Goal: Communication & Community: Share content

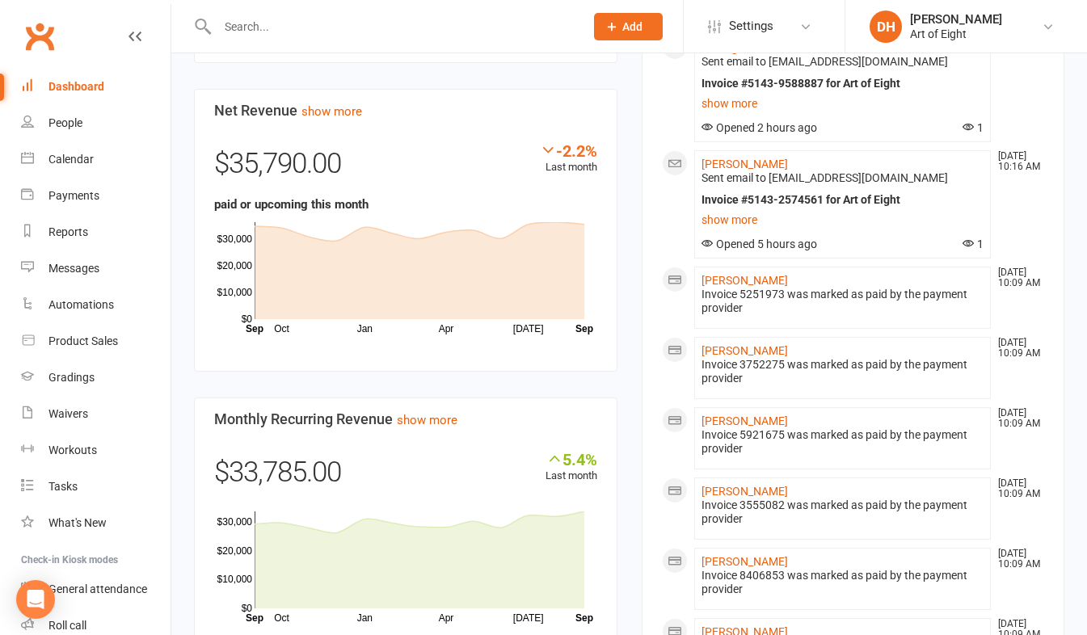
scroll to position [1050, 0]
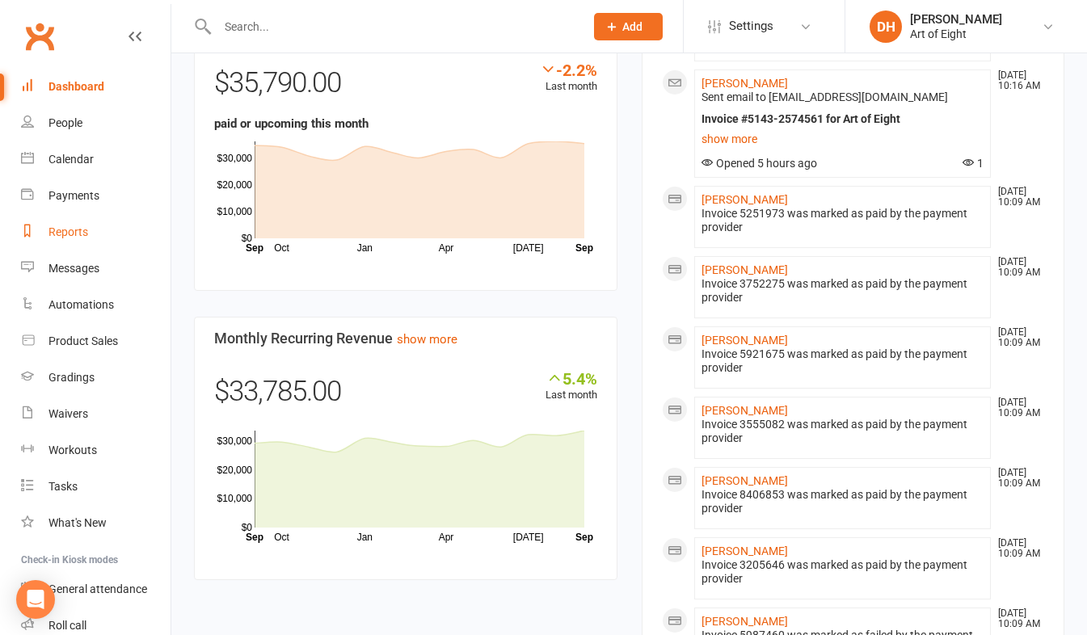
click at [56, 229] on div "Reports" at bounding box center [68, 231] width 40 height 13
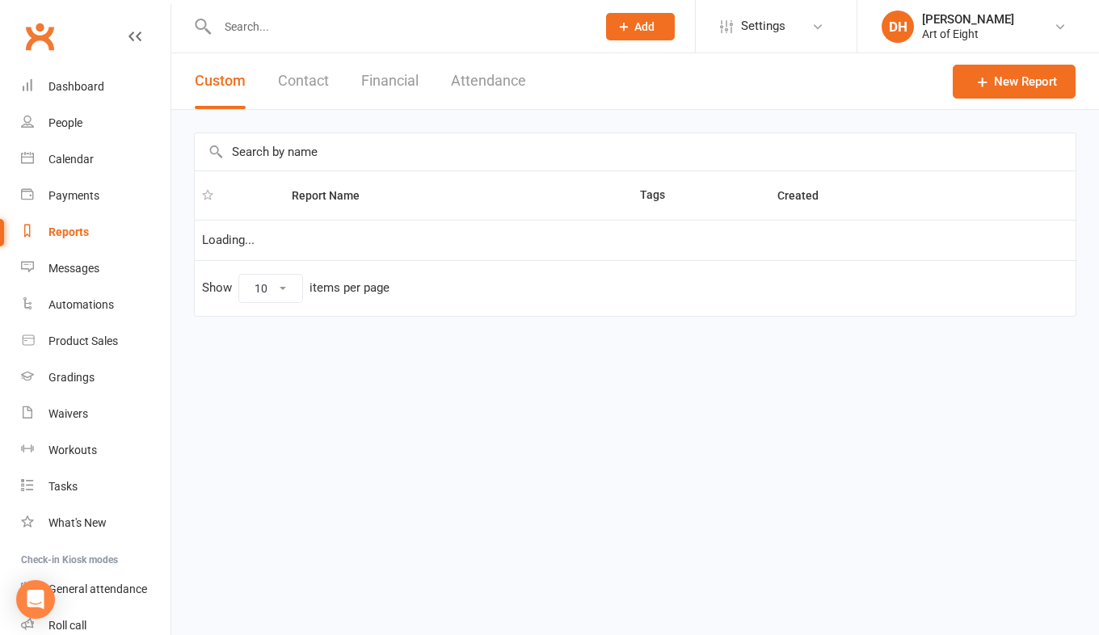
click at [379, 74] on button "Financial" at bounding box center [389, 81] width 57 height 56
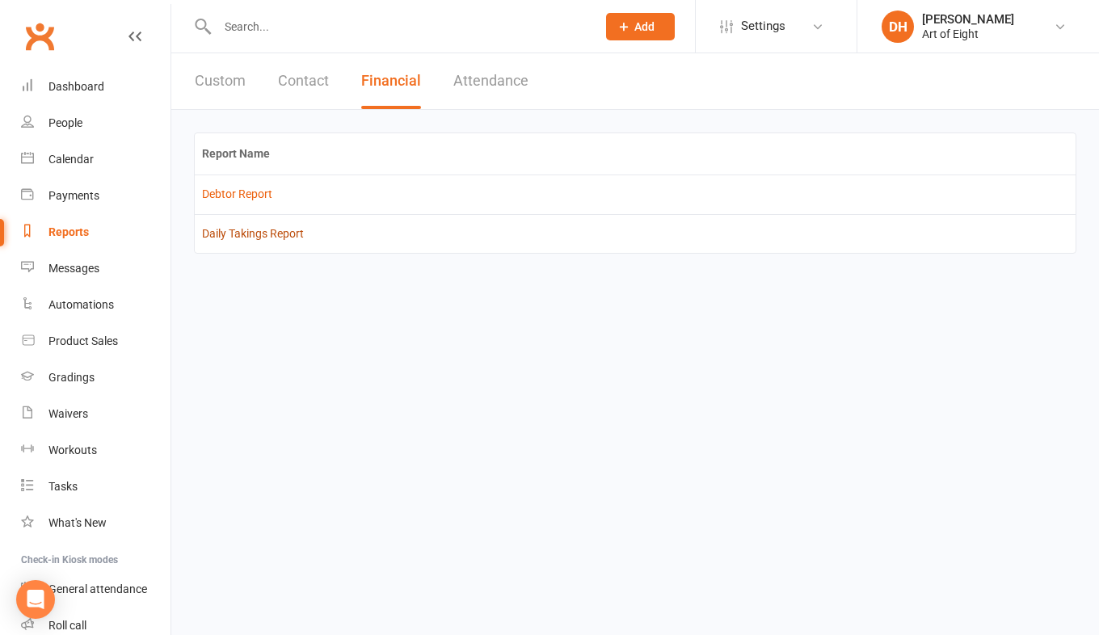
click at [264, 237] on link "Daily Takings Report" at bounding box center [253, 233] width 102 height 13
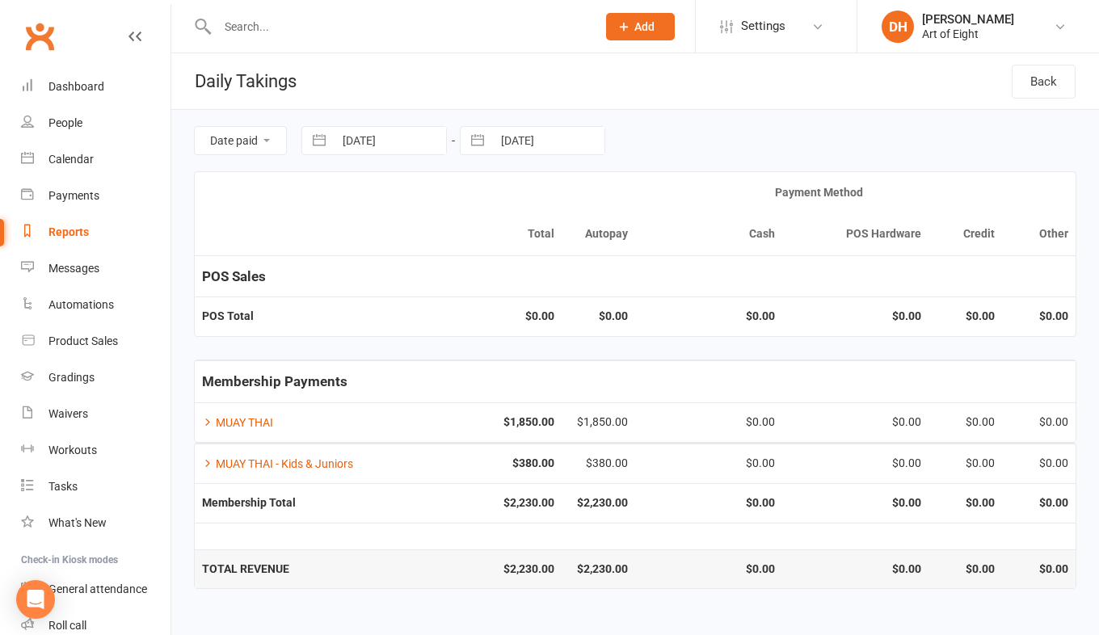
click at [322, 145] on button "button" at bounding box center [319, 140] width 29 height 27
select select "7"
select select "2025"
select select "8"
select select "2025"
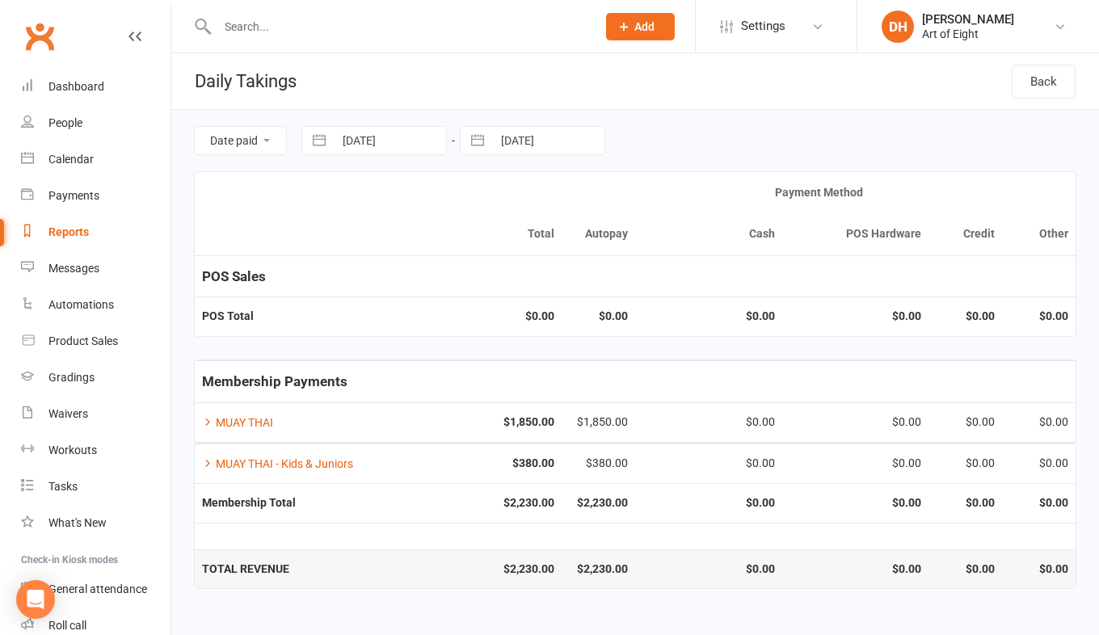
select select "9"
select select "2025"
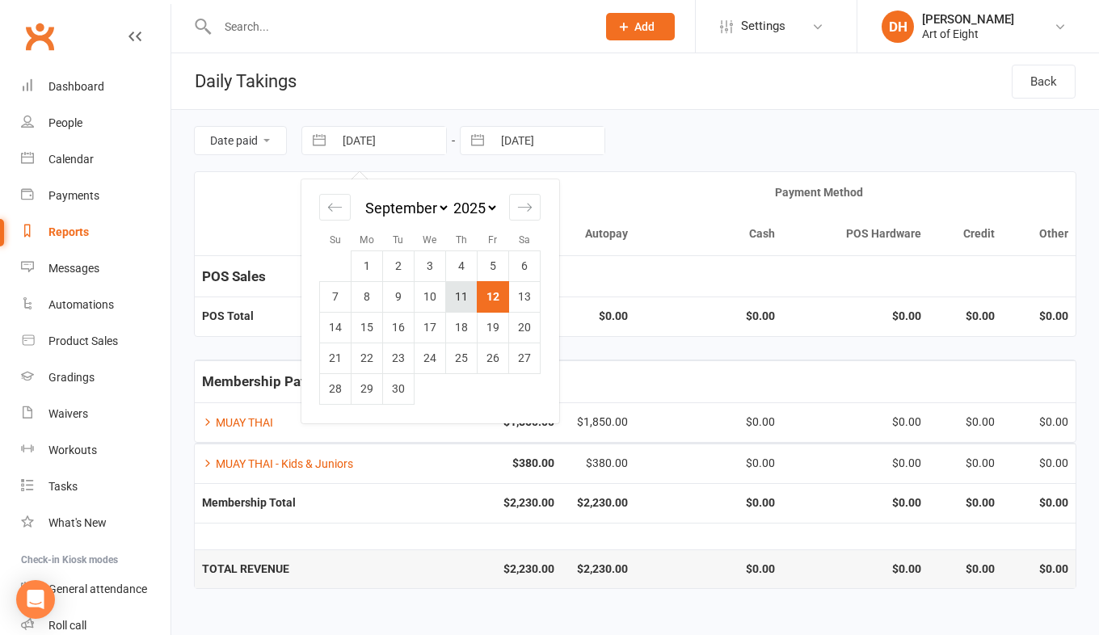
click at [465, 296] on td "11" at bounding box center [462, 296] width 32 height 31
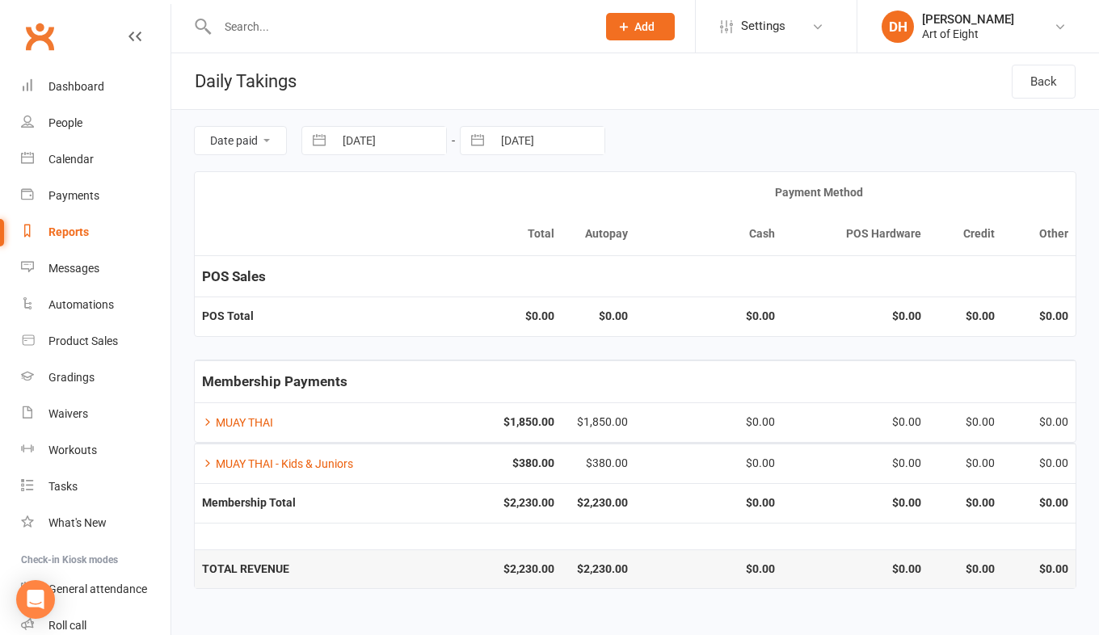
type input "[DATE]"
click at [471, 144] on button "button" at bounding box center [477, 140] width 29 height 27
select select "7"
select select "2025"
select select "8"
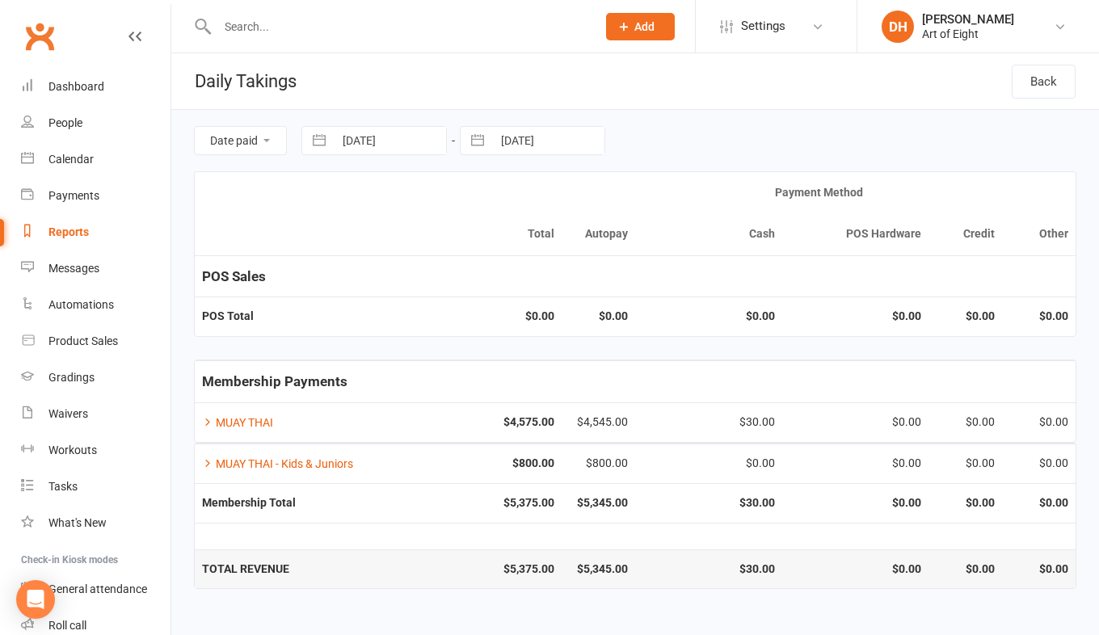
select select "2025"
select select "9"
select select "2025"
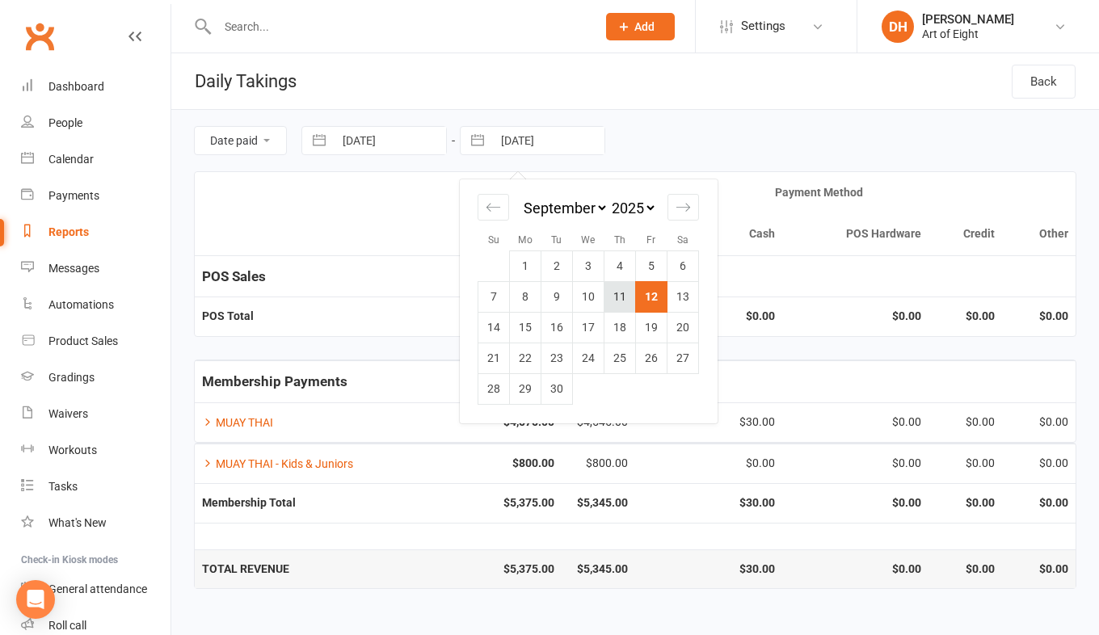
click at [619, 296] on td "11" at bounding box center [620, 296] width 32 height 31
type input "[DATE]"
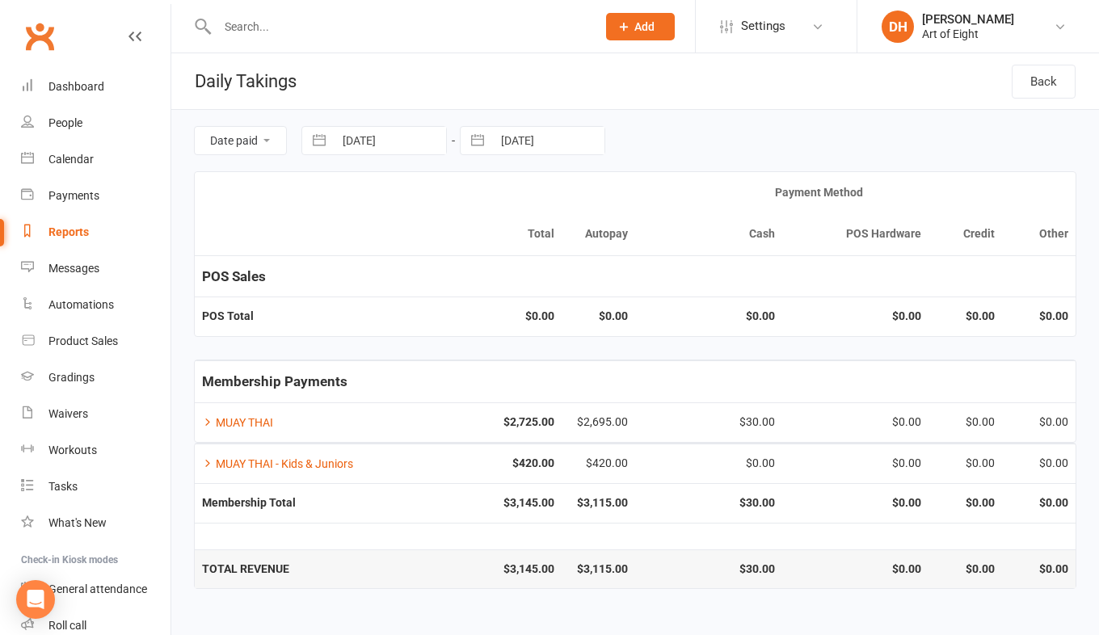
click at [317, 131] on button "button" at bounding box center [319, 140] width 29 height 27
select select "7"
select select "2025"
select select "8"
select select "2025"
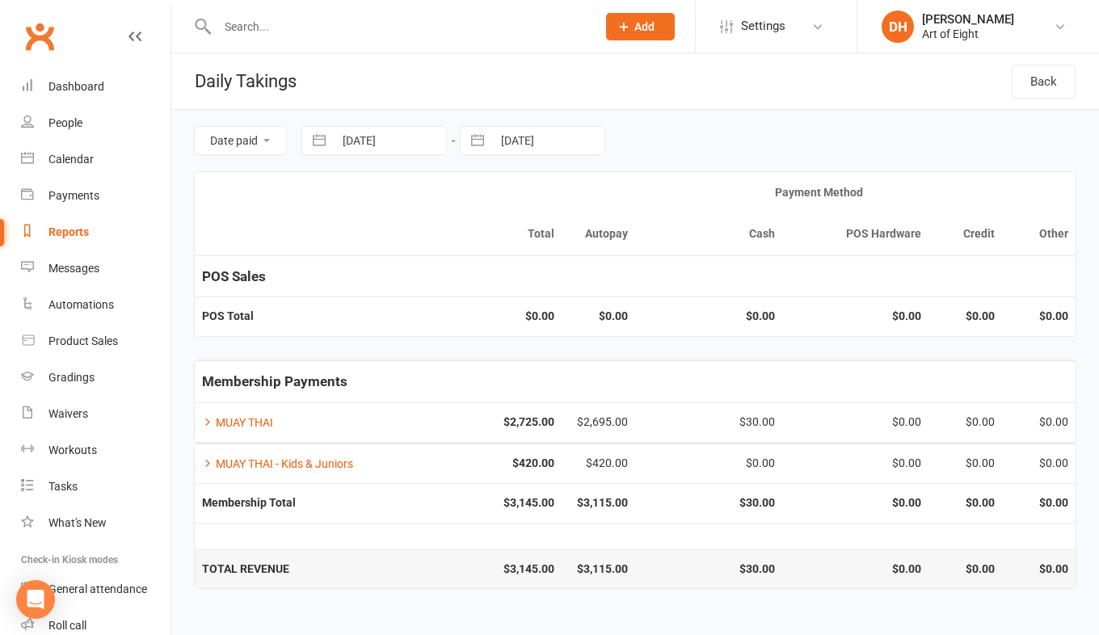
select select "9"
select select "2025"
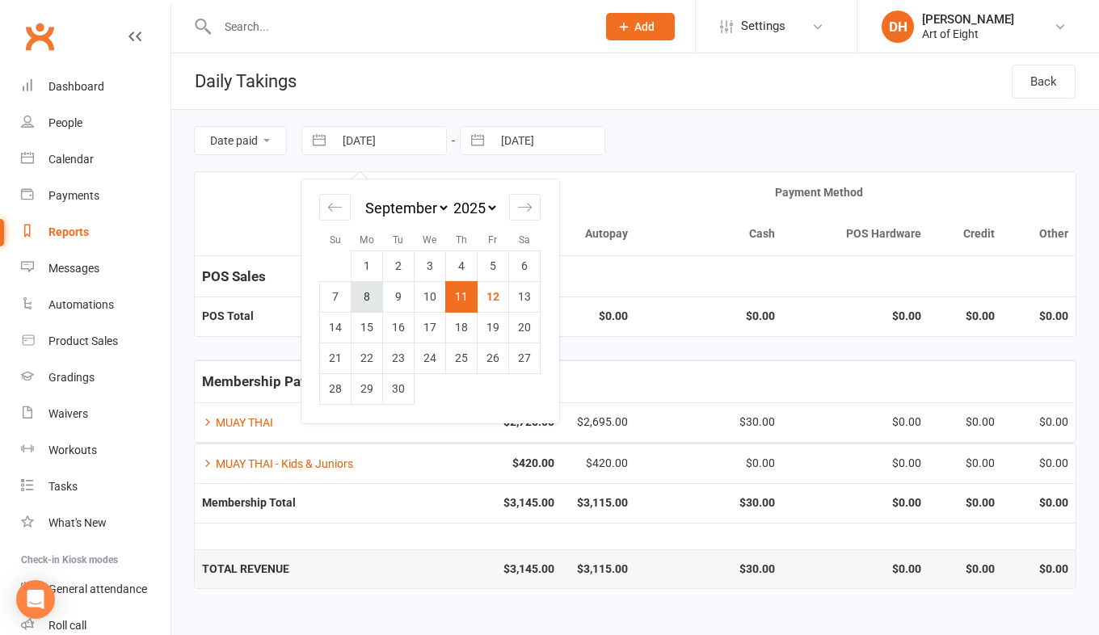
click at [358, 294] on td "8" at bounding box center [367, 296] width 32 height 31
type input "[DATE]"
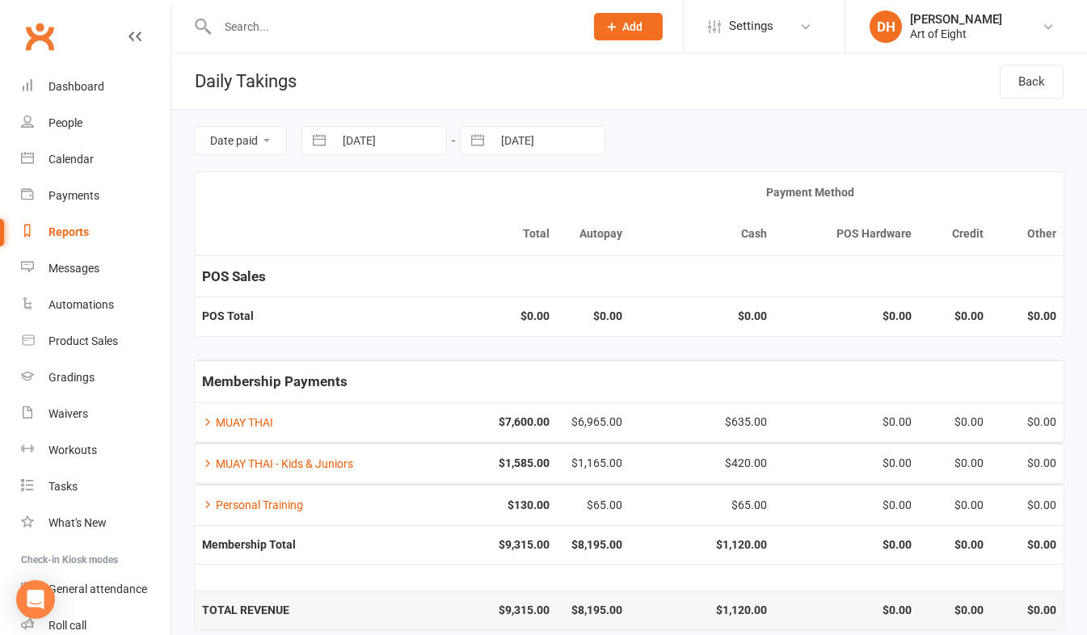
click at [482, 138] on button "button" at bounding box center [477, 140] width 29 height 27
select select "7"
select select "2025"
select select "8"
select select "2025"
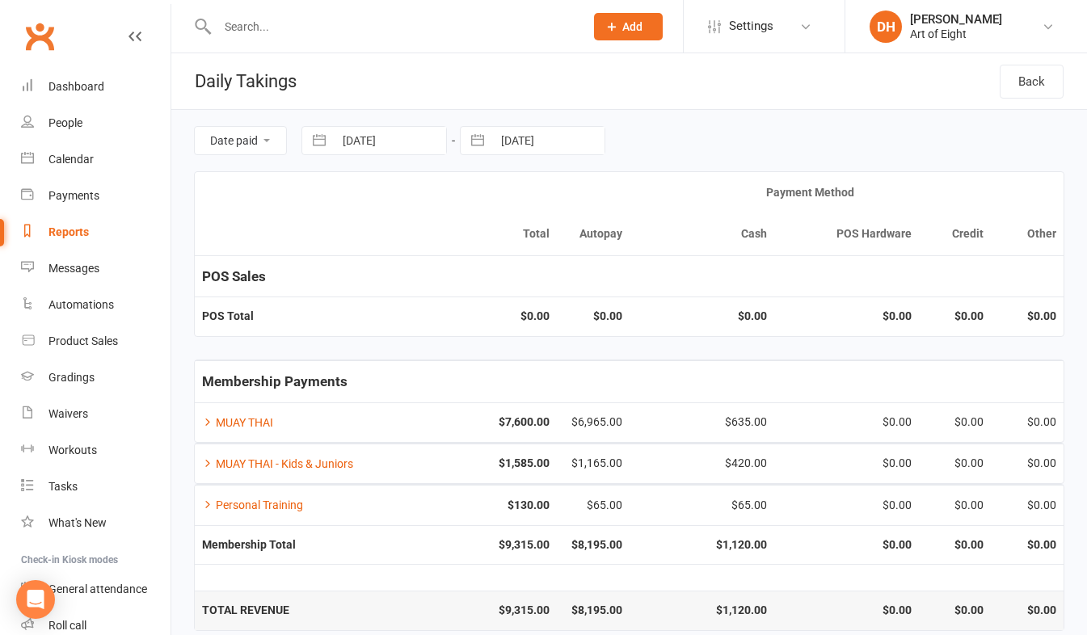
select select "9"
select select "2025"
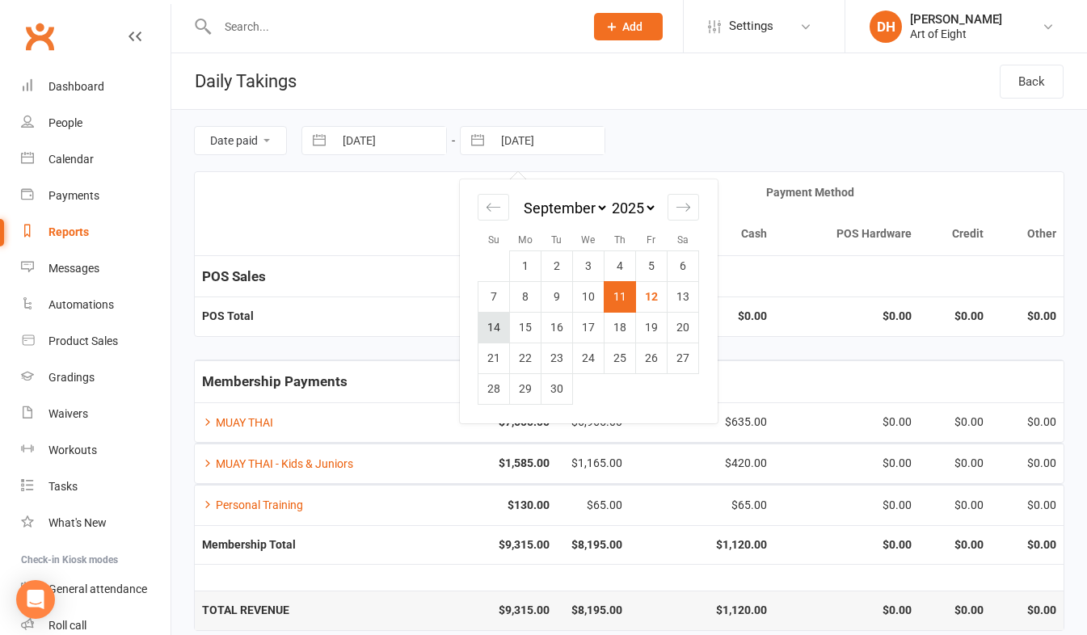
click at [492, 329] on td "14" at bounding box center [494, 327] width 32 height 31
type input "[DATE]"
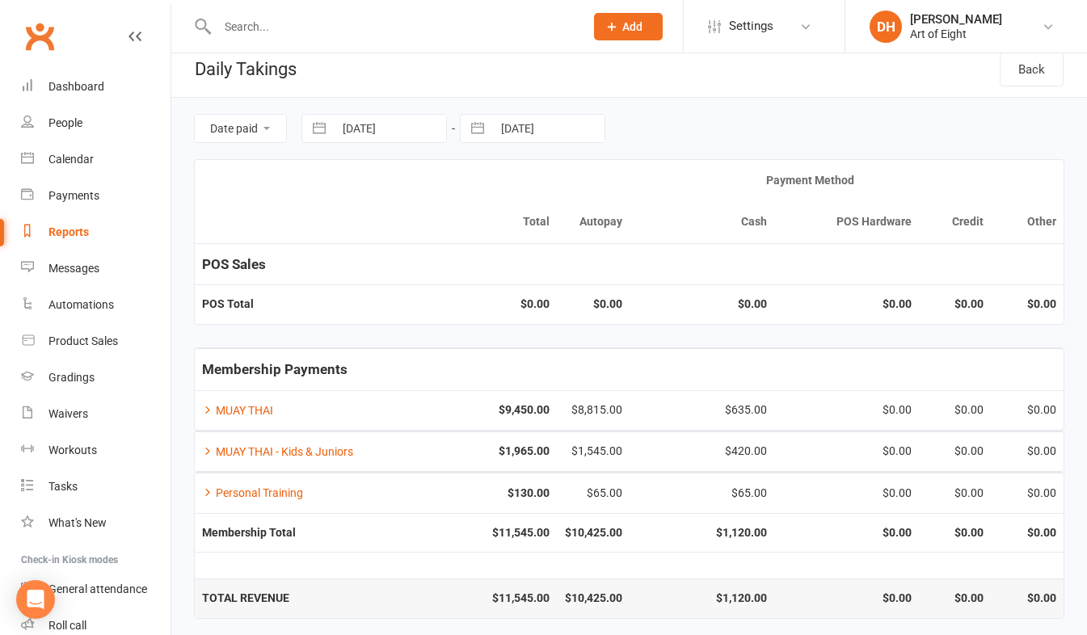
scroll to position [18, 0]
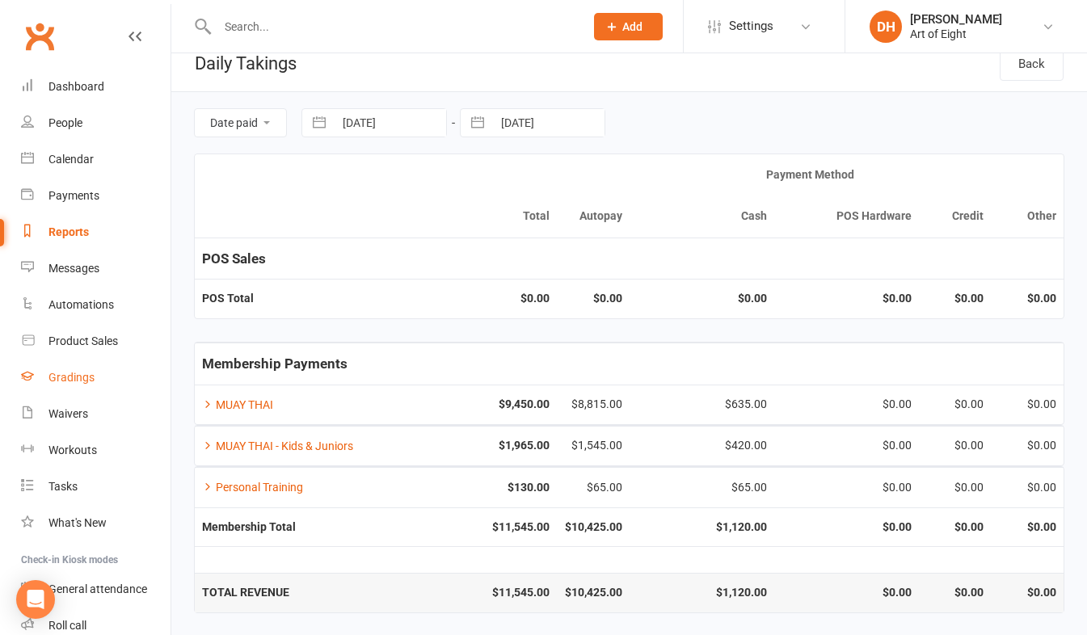
click at [70, 383] on div "Gradings" at bounding box center [71, 377] width 46 height 13
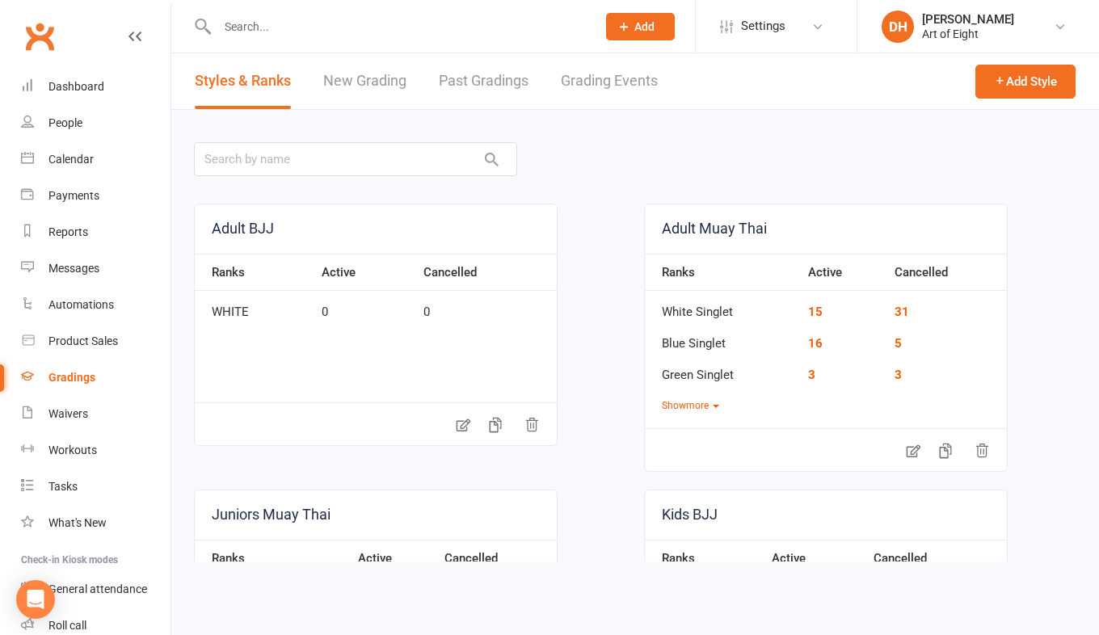
click at [597, 82] on link "Grading Events" at bounding box center [609, 81] width 97 height 56
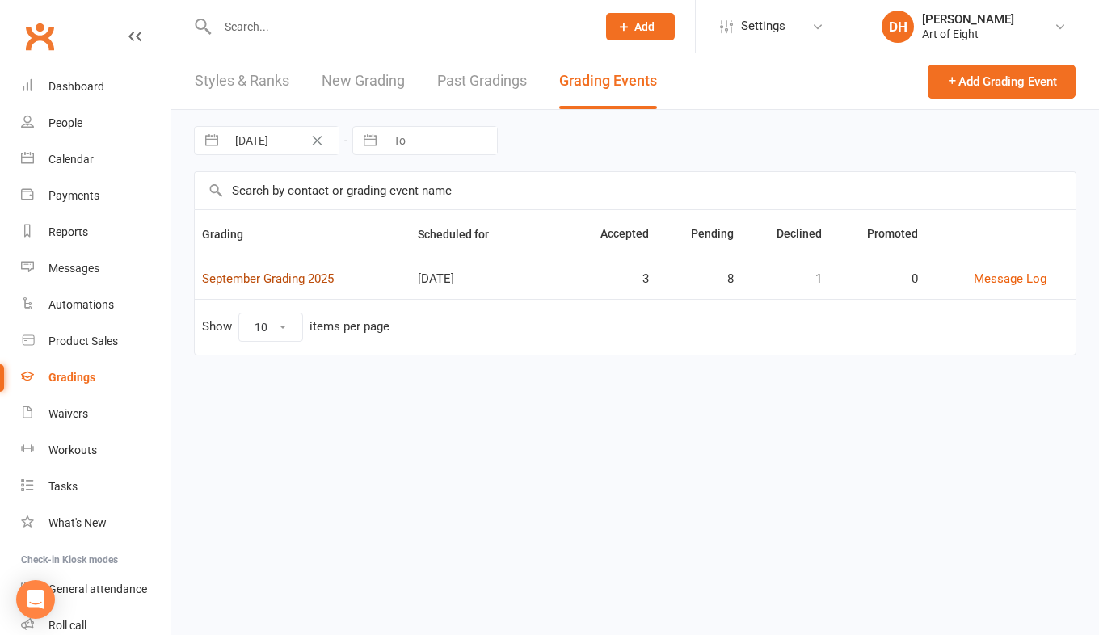
click at [288, 283] on link "September Grading 2025" at bounding box center [268, 278] width 132 height 15
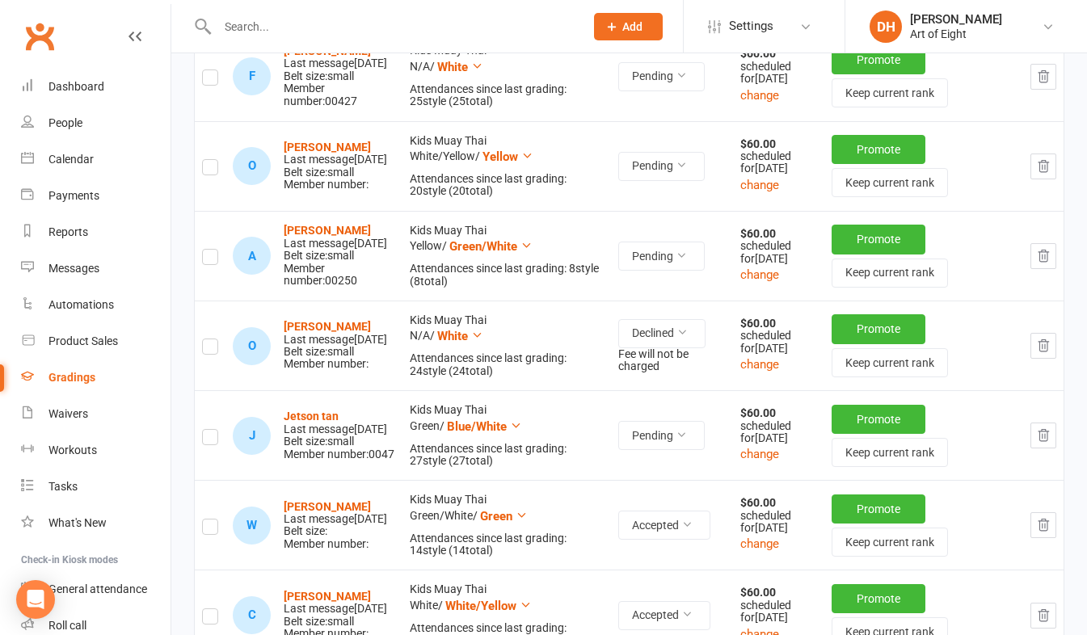
scroll to position [727, 0]
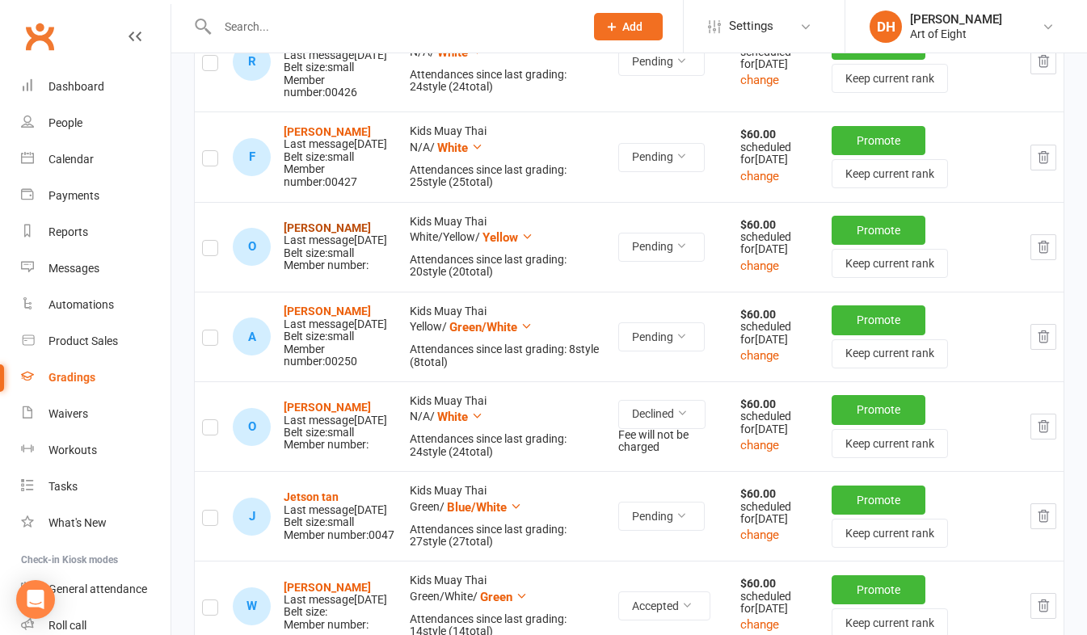
click at [305, 234] on strong "[PERSON_NAME]" at bounding box center [327, 227] width 87 height 13
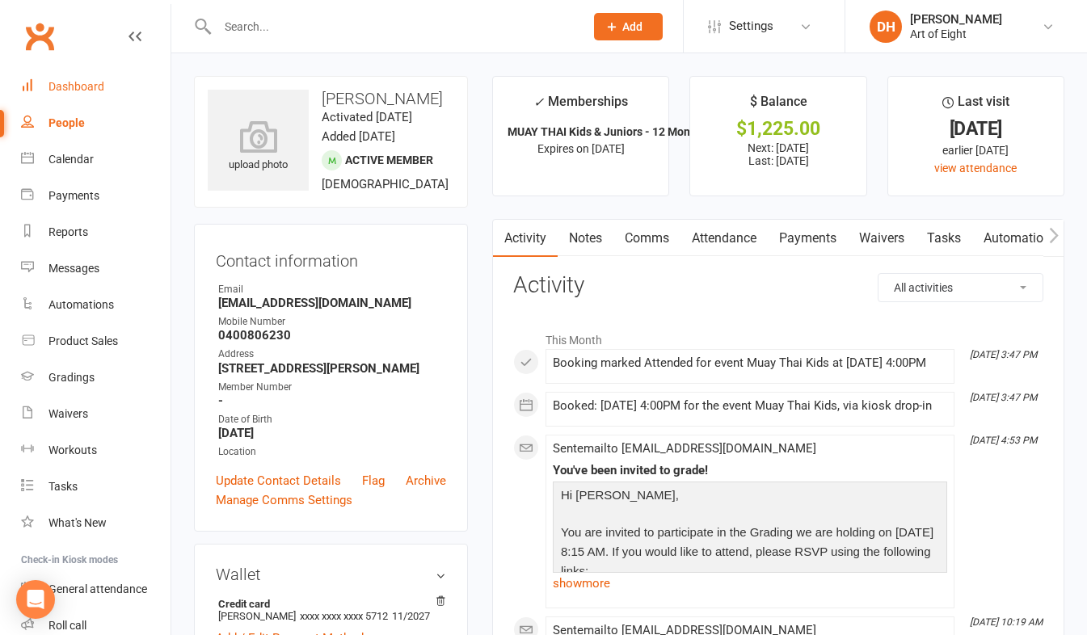
click at [74, 83] on div "Dashboard" at bounding box center [76, 86] width 56 height 13
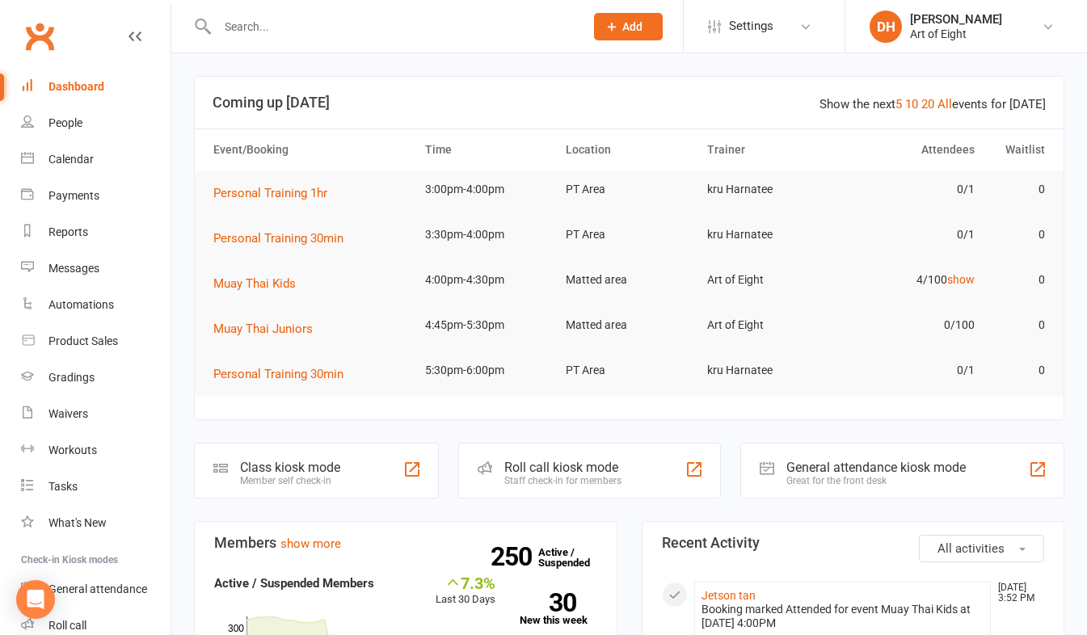
drag, startPoint x: 79, startPoint y: 82, endPoint x: 82, endPoint y: 97, distance: 14.9
click at [79, 82] on div "Dashboard" at bounding box center [76, 86] width 56 height 13
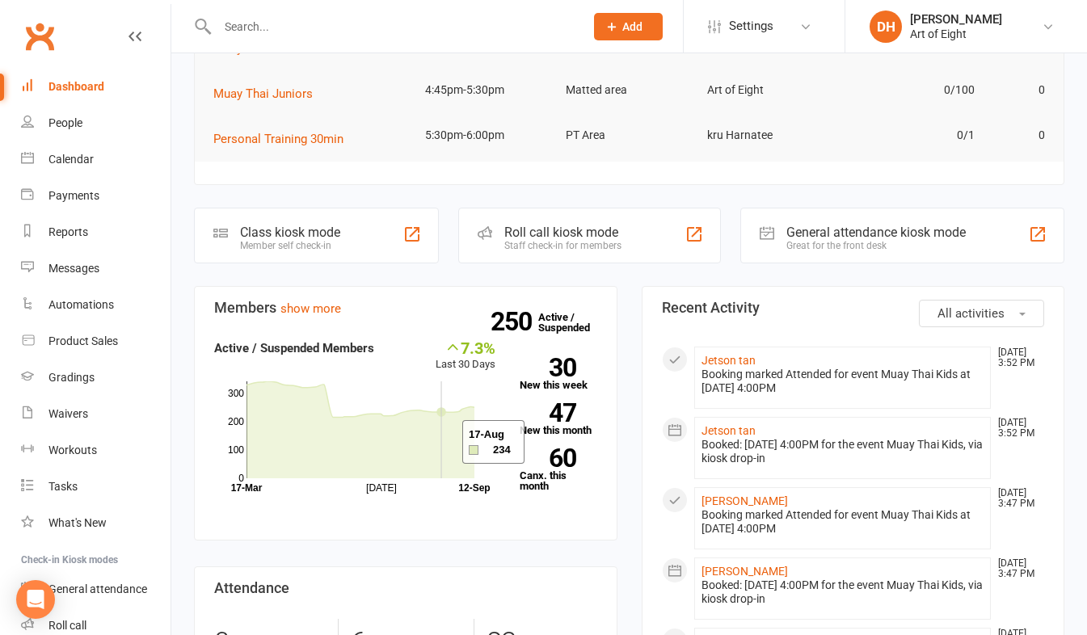
scroll to position [242, 0]
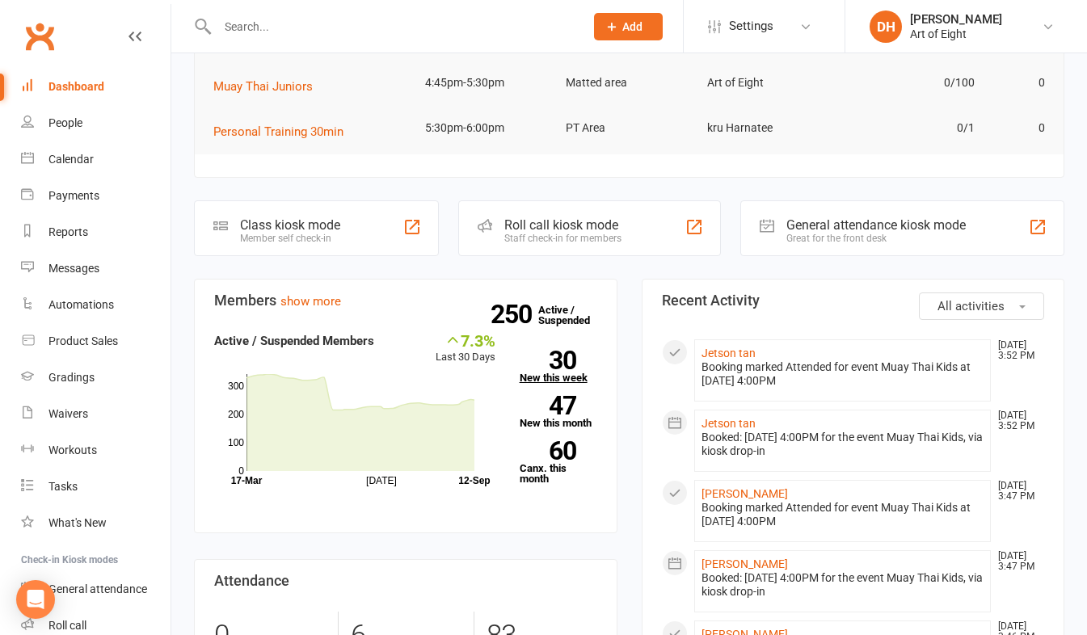
click at [533, 381] on link "30 New this week" at bounding box center [558, 367] width 78 height 32
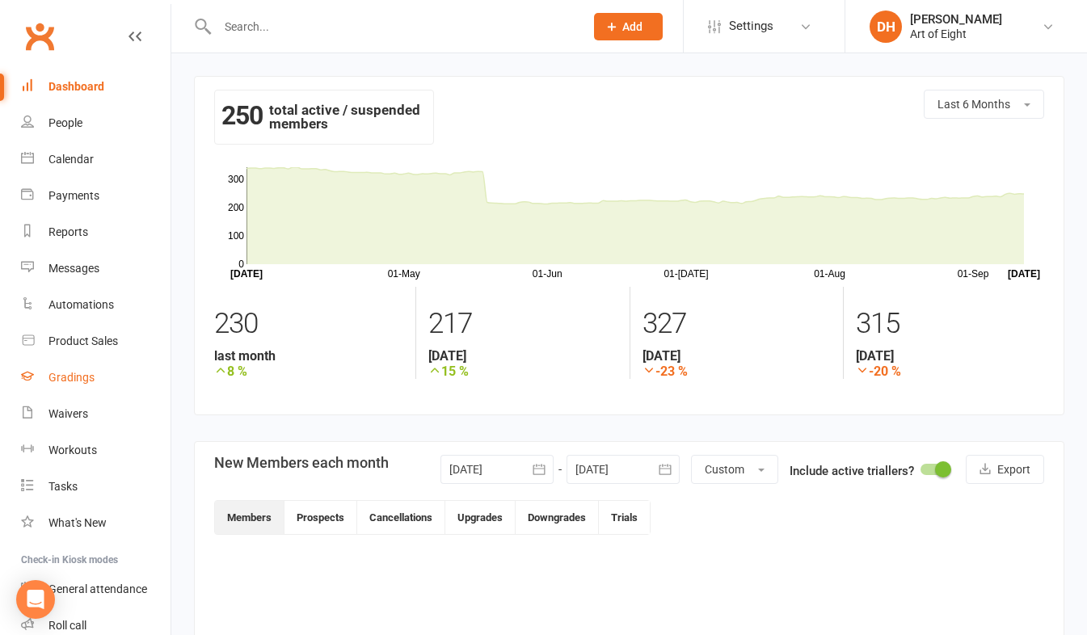
click at [61, 373] on div "Gradings" at bounding box center [71, 377] width 46 height 13
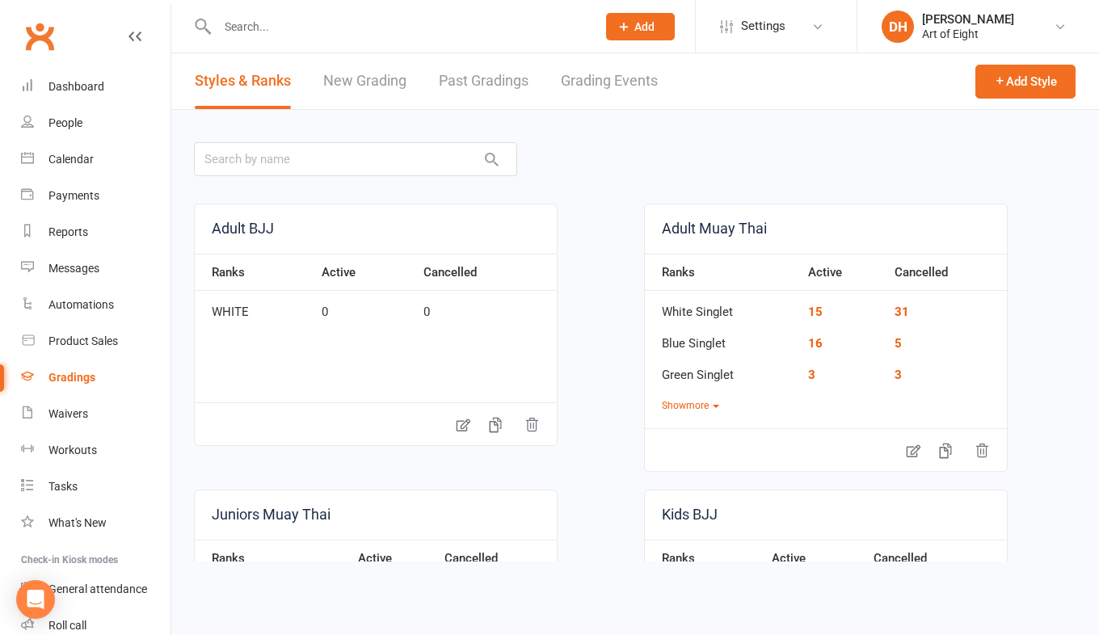
click at [575, 74] on link "Grading Events" at bounding box center [609, 81] width 97 height 56
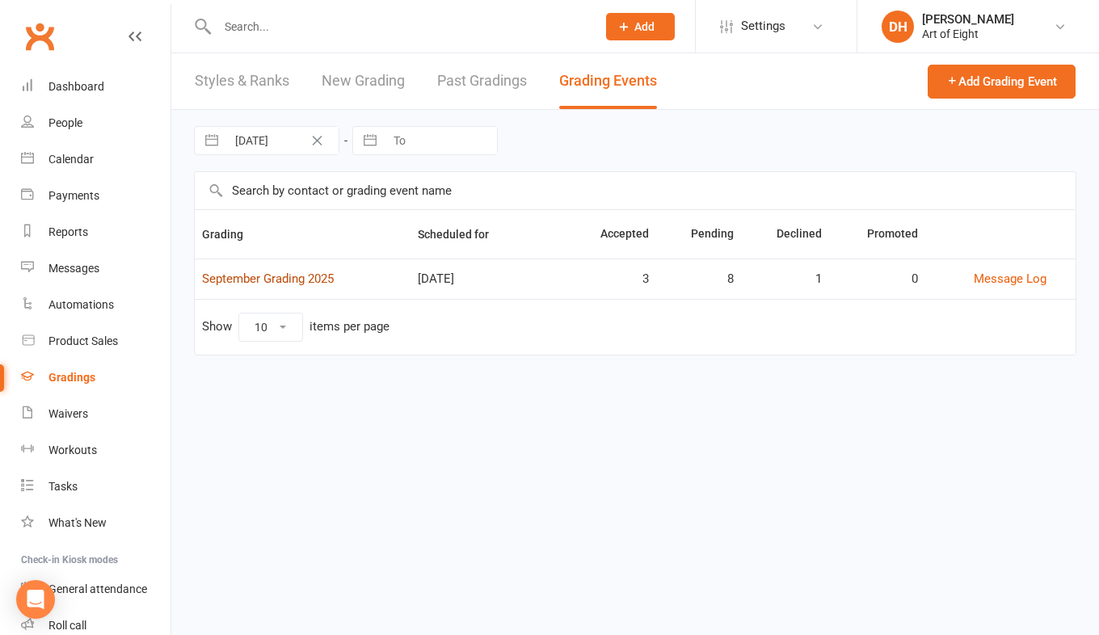
click at [292, 283] on link "September Grading 2025" at bounding box center [268, 278] width 132 height 15
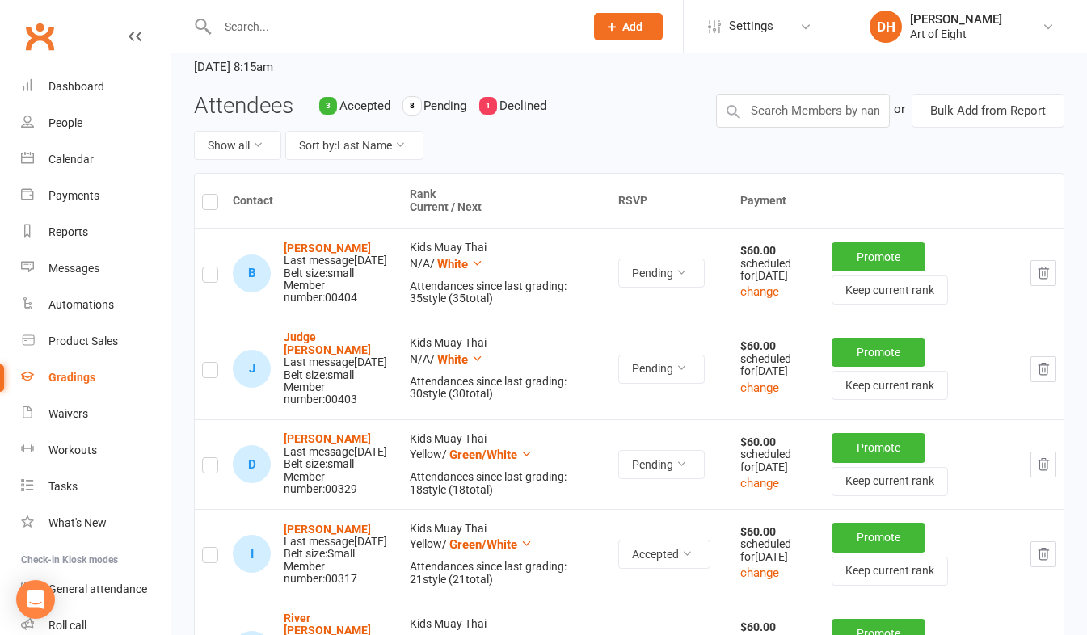
scroll to position [81, 0]
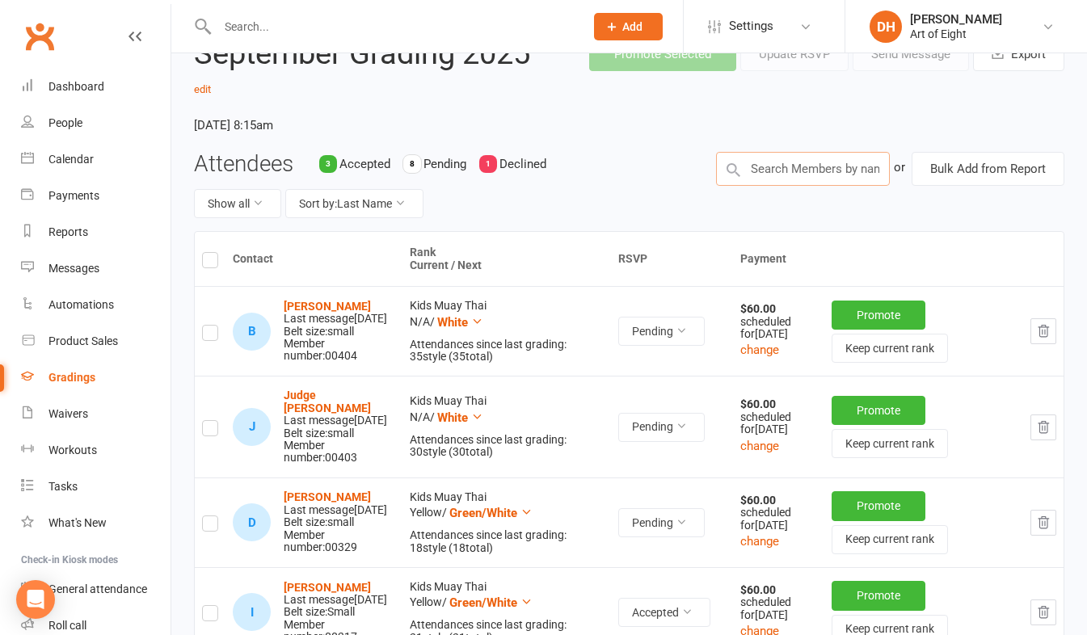
click at [804, 163] on input "text" at bounding box center [803, 169] width 174 height 34
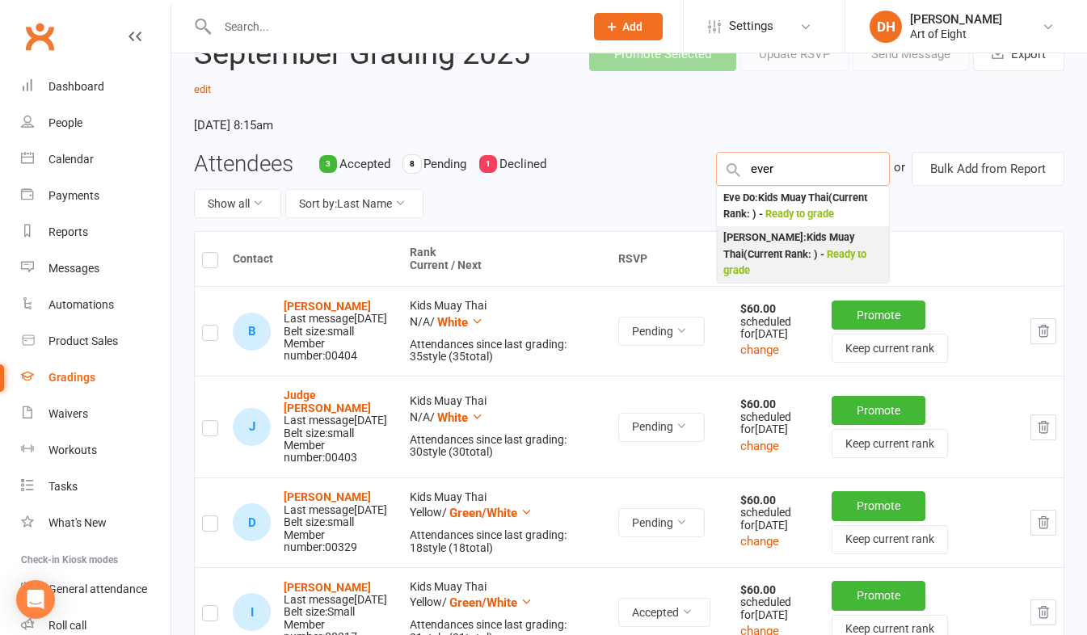
type input "ever"
click at [776, 246] on div "[PERSON_NAME] : Kids Muay Thai (Current Rank: ) - Ready to grade" at bounding box center [802, 254] width 159 height 50
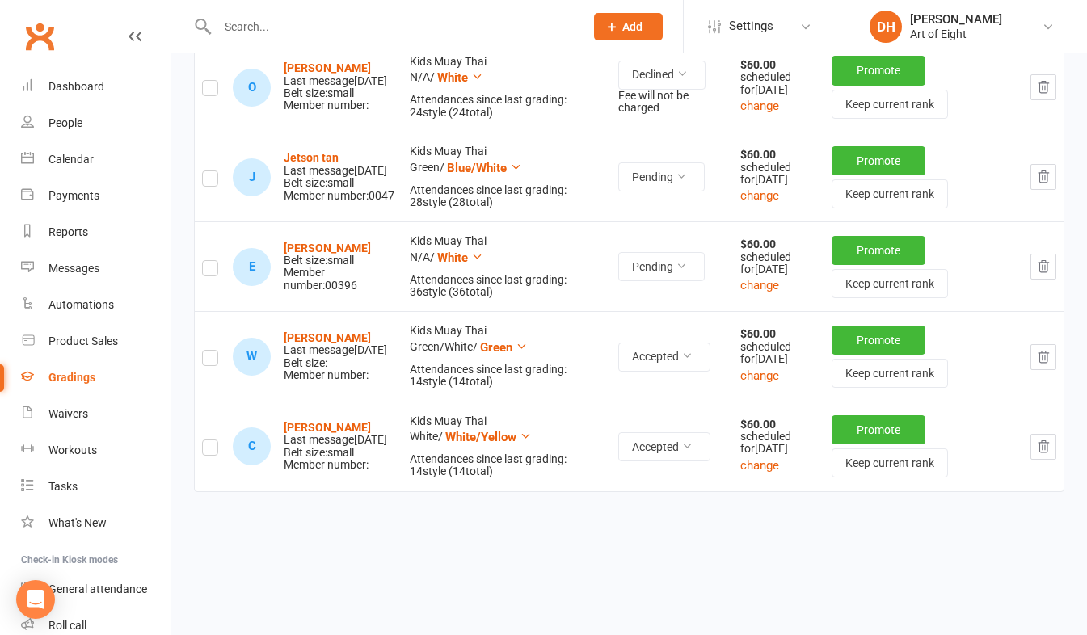
scroll to position [1010, 0]
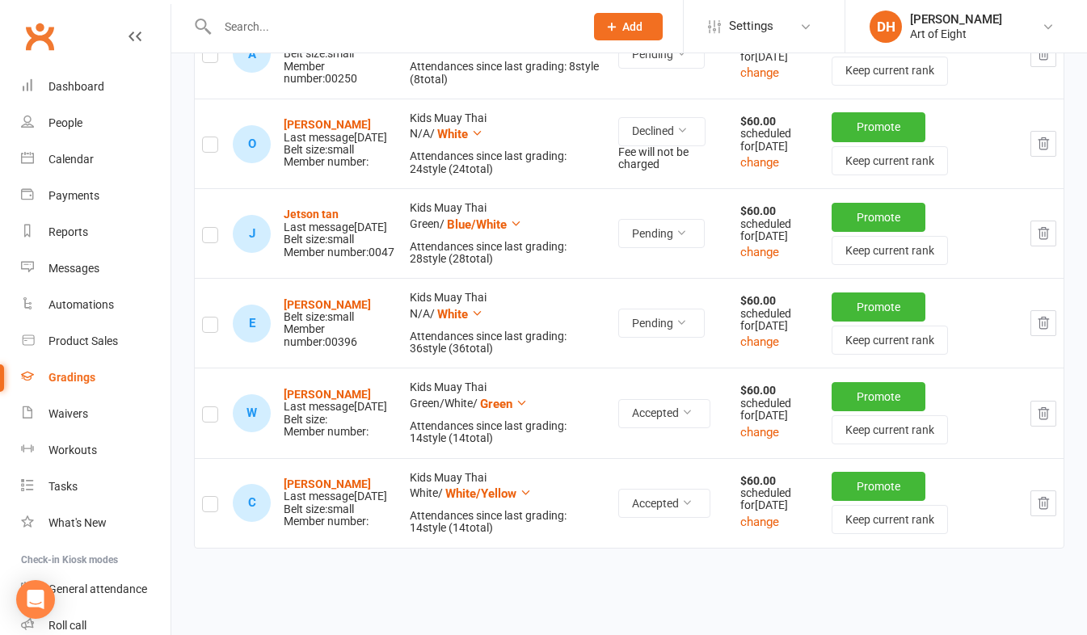
click at [214, 327] on label at bounding box center [210, 327] width 16 height 0
click at [214, 317] on input "checkbox" at bounding box center [210, 317] width 16 height 0
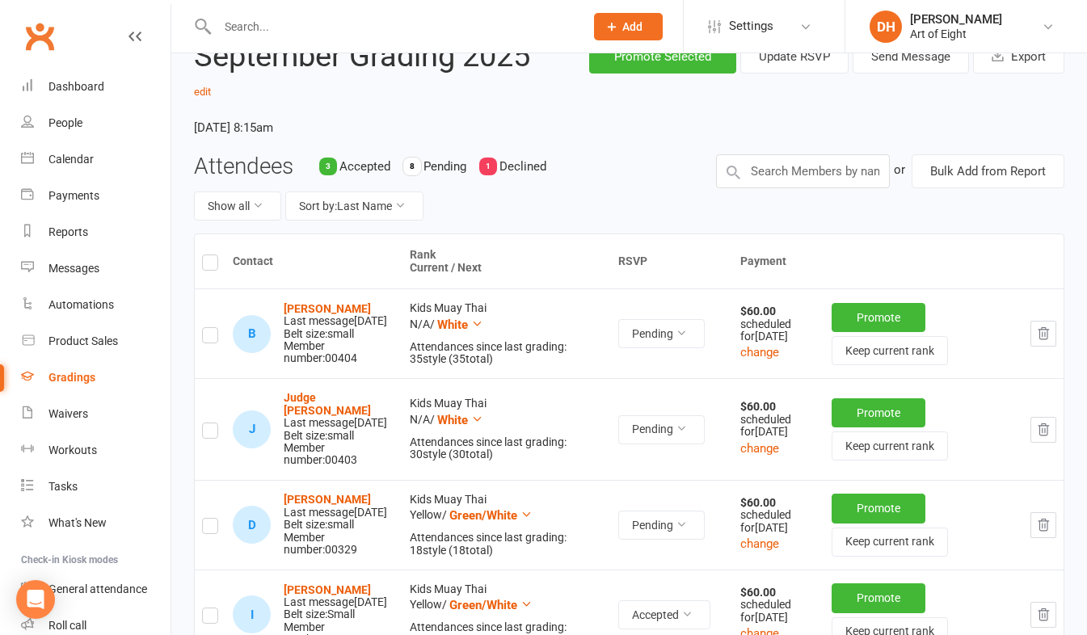
scroll to position [0, 0]
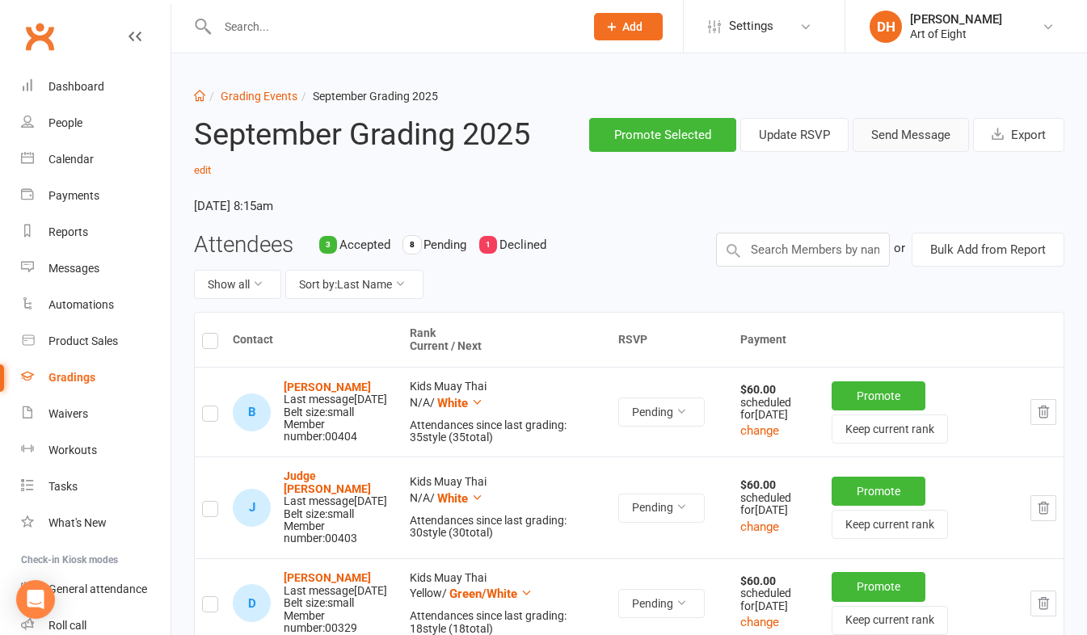
click at [907, 134] on button "Send Message" at bounding box center [910, 135] width 116 height 34
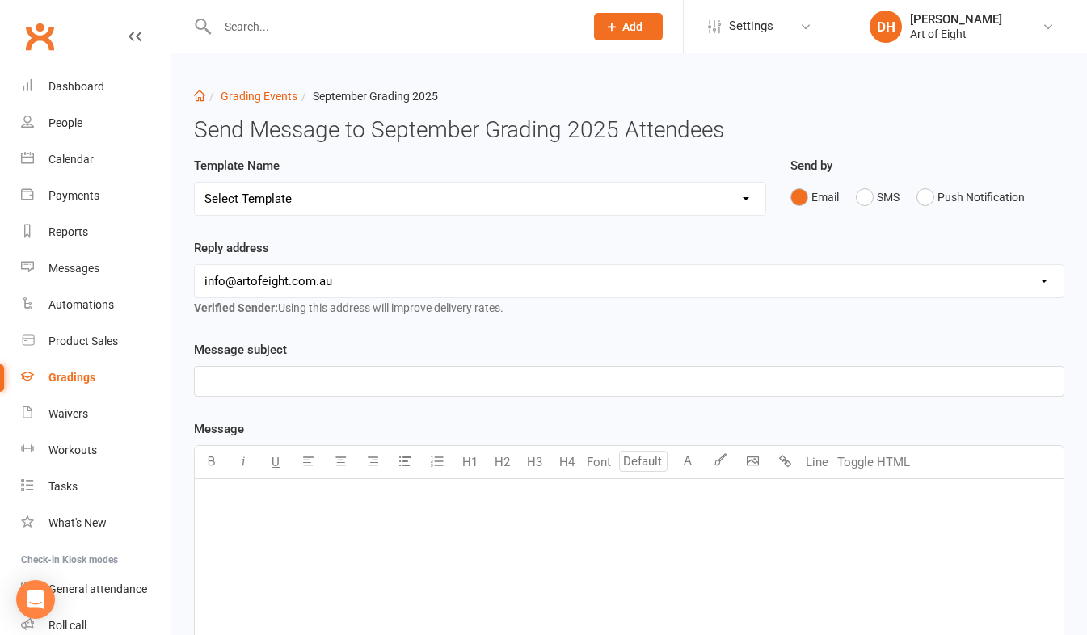
drag, startPoint x: 260, startPoint y: 193, endPoint x: 279, endPoint y: 217, distance: 30.5
click at [260, 193] on select "Select Template [Email] Confirmation of Successful Grading [Email] Grading Even…" at bounding box center [480, 199] width 570 height 32
select select "2"
click at [195, 183] on select "Select Template [Email] Confirmation of Successful Grading [Email] Grading Even…" at bounding box center [480, 199] width 570 height 32
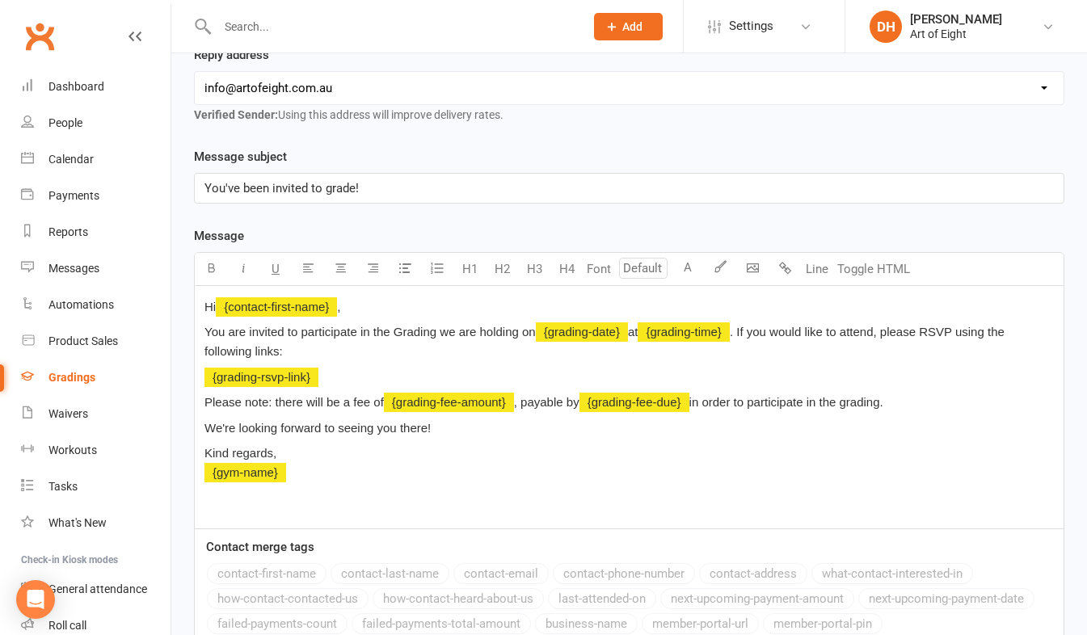
scroll to position [439, 0]
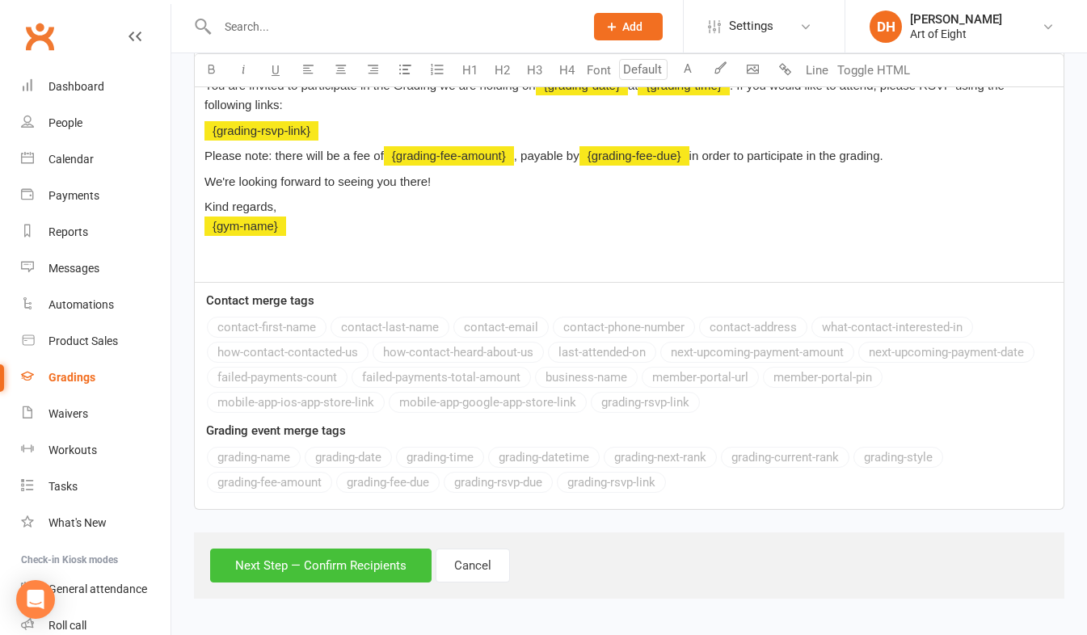
click at [310, 563] on button "Next Step — Confirm Recipients" at bounding box center [320, 566] width 221 height 34
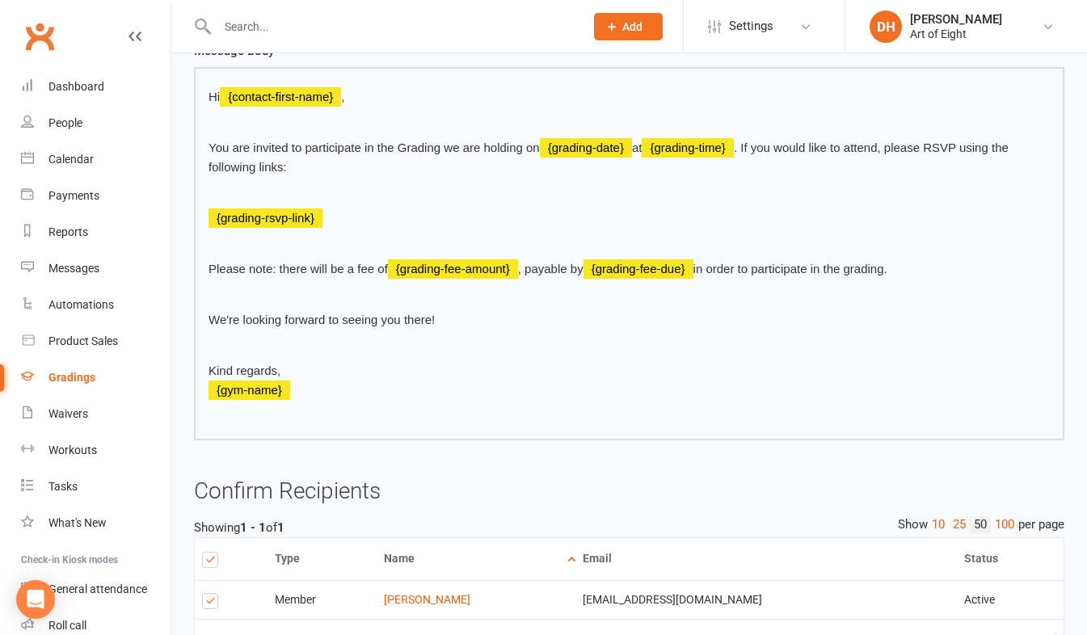
scroll to position [403, 0]
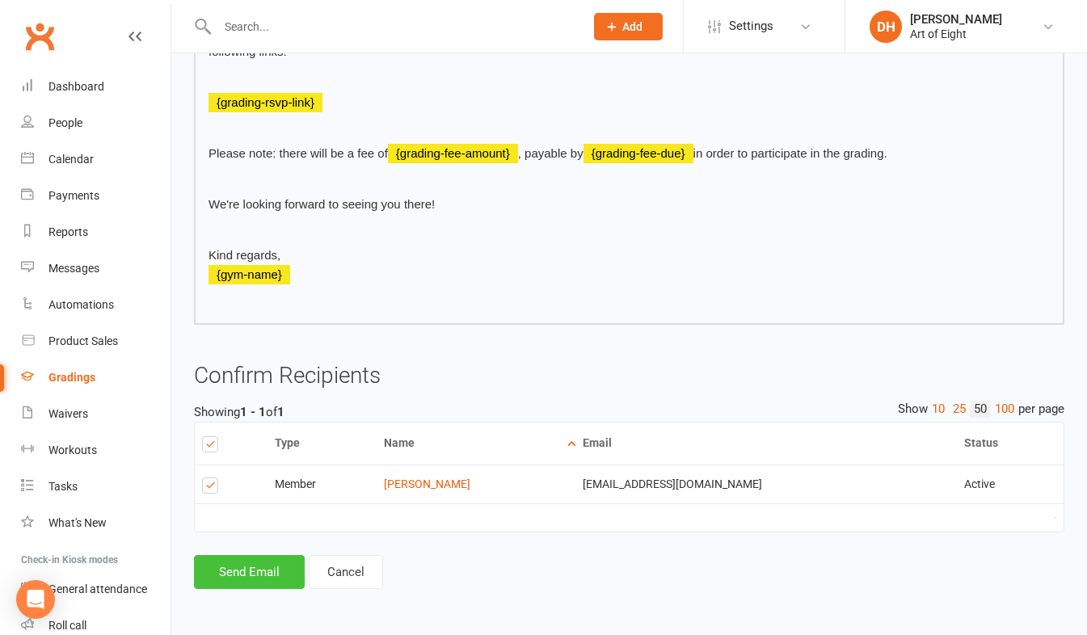
click at [249, 572] on button "Send Email" at bounding box center [249, 572] width 111 height 34
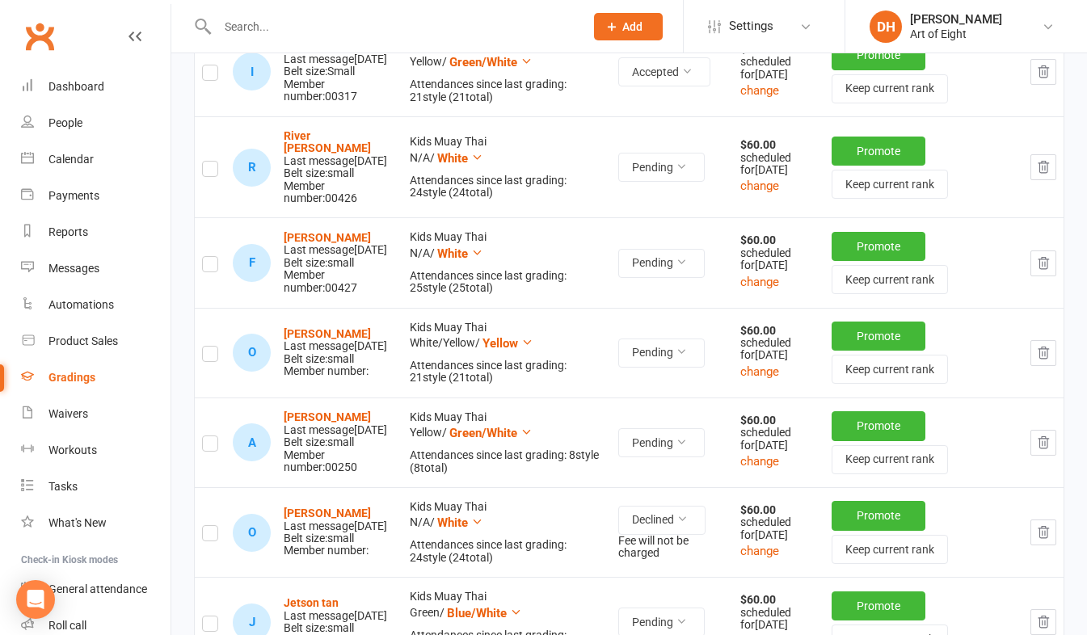
scroll to position [646, 0]
